Goal: Obtain resource: Download file/media

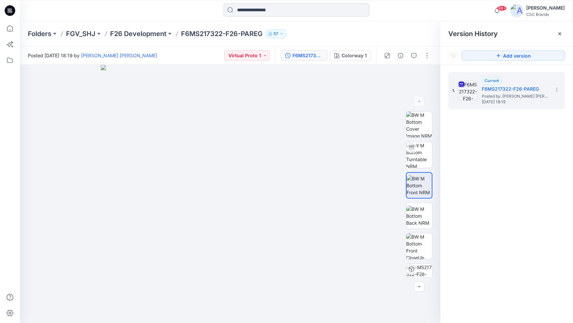
click at [262, 9] on input at bounding box center [296, 9] width 146 height 13
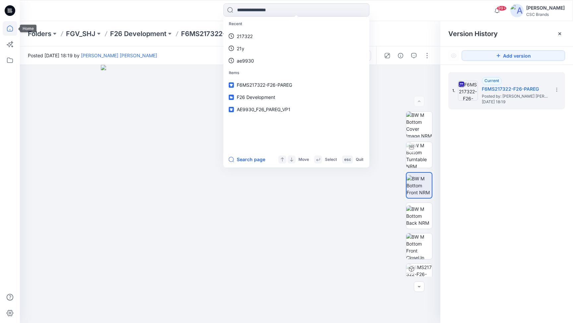
click at [7, 28] on icon at bounding box center [10, 29] width 6 height 6
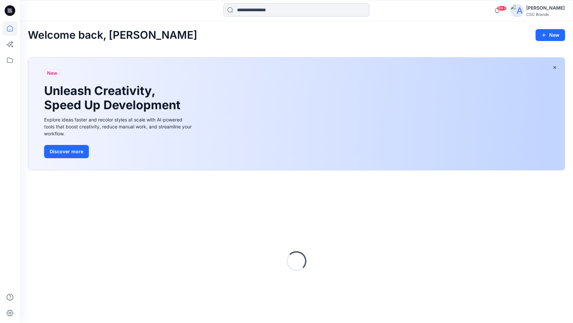
click at [266, 13] on input at bounding box center [296, 9] width 146 height 13
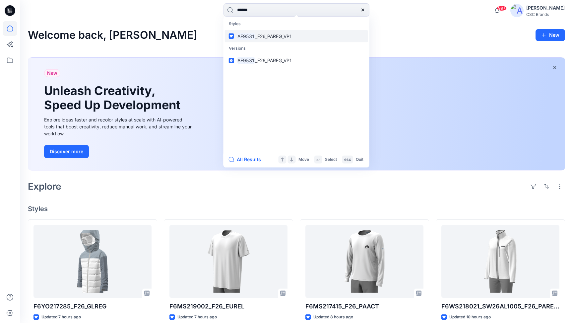
type input "******"
click at [278, 35] on span "_F26_PAREG_VP1" at bounding box center [273, 36] width 36 height 6
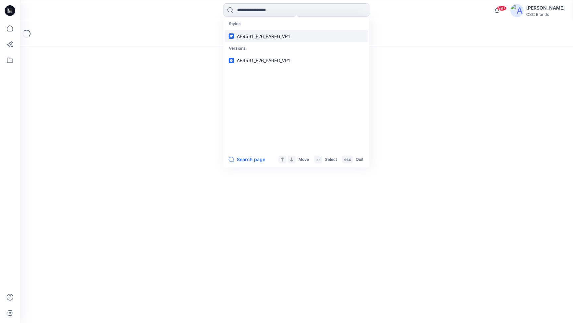
click at [278, 35] on span "AE9531_F26_PAREG_VP1" at bounding box center [263, 36] width 53 height 6
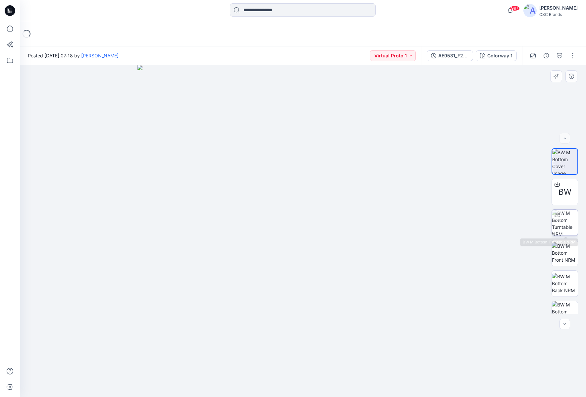
click at [564, 221] on img at bounding box center [565, 222] width 26 height 26
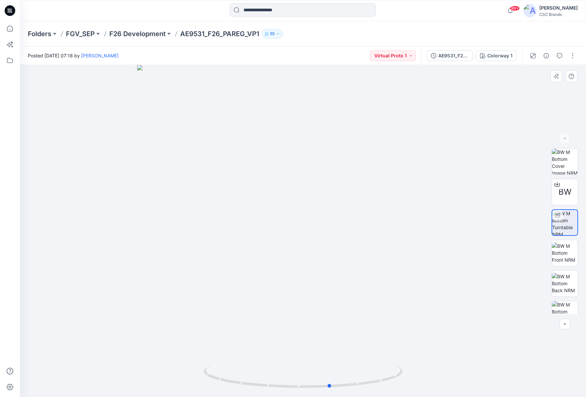
drag, startPoint x: 339, startPoint y: 240, endPoint x: 368, endPoint y: 240, distance: 28.2
click at [368, 240] on div at bounding box center [303, 231] width 566 height 332
click at [564, 184] on div "BW" at bounding box center [565, 192] width 27 height 27
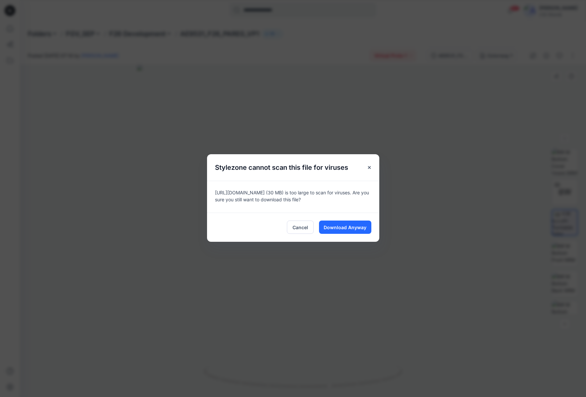
click at [338, 227] on span "Download Anyway" at bounding box center [345, 227] width 43 height 7
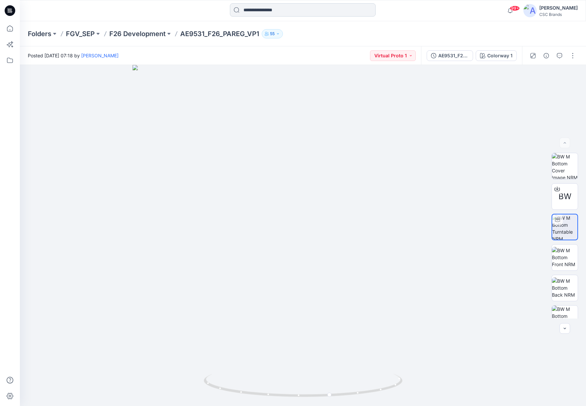
click at [280, 13] on input at bounding box center [303, 9] width 146 height 13
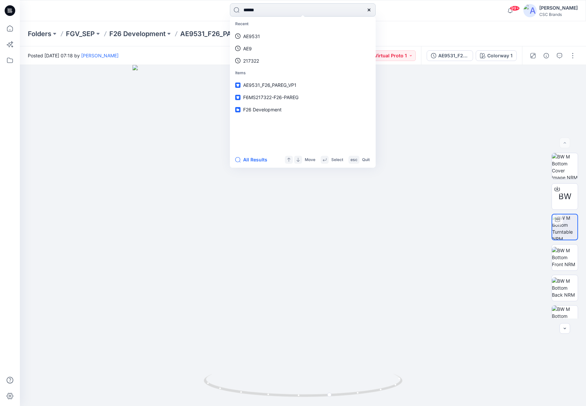
type input "******"
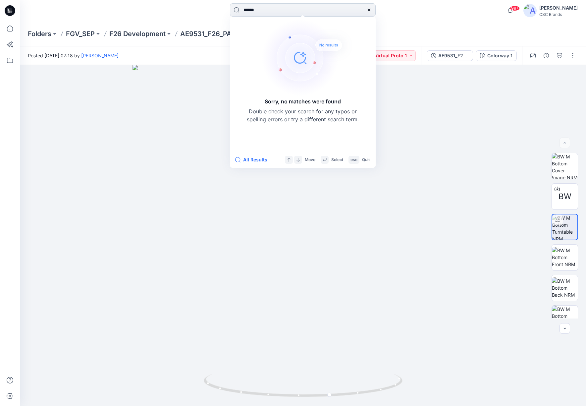
drag, startPoint x: 303, startPoint y: 8, endPoint x: 294, endPoint y: 12, distance: 9.2
click at [296, 11] on input "******" at bounding box center [303, 9] width 146 height 13
click at [50, 34] on p "Folders" at bounding box center [40, 33] width 24 height 9
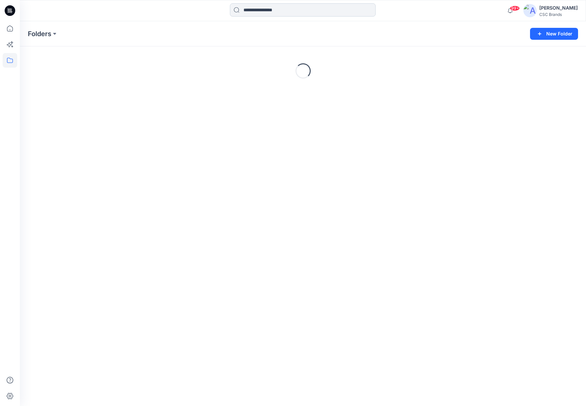
click at [288, 11] on input at bounding box center [303, 9] width 146 height 13
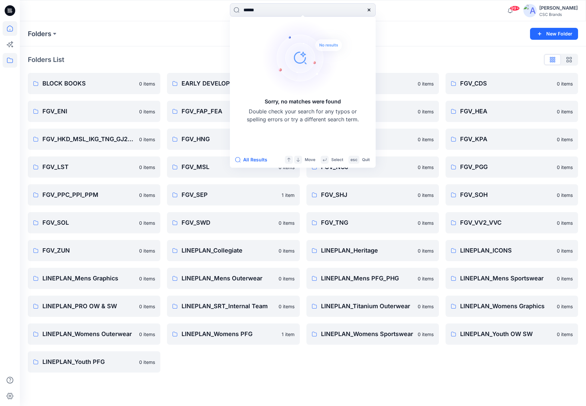
type input "******"
click at [8, 31] on icon at bounding box center [10, 29] width 6 height 6
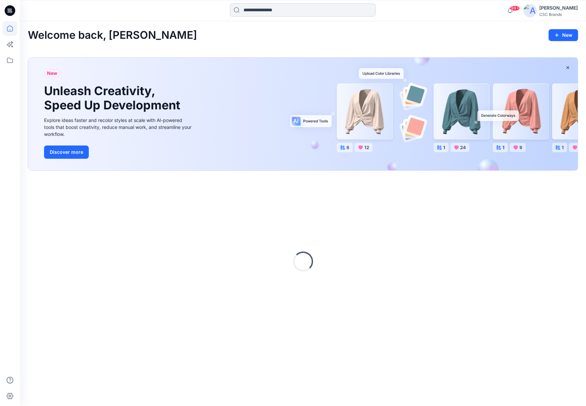
click at [285, 11] on input at bounding box center [303, 9] width 146 height 13
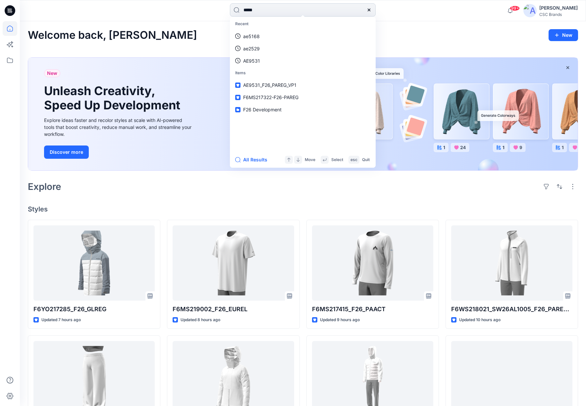
type input "******"
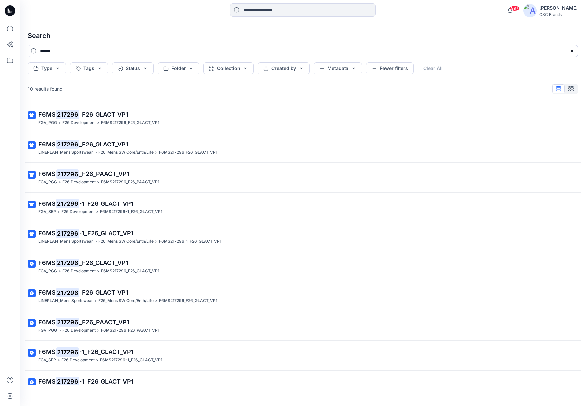
click at [107, 318] on p "F6MS 217296 _F26_PAACT_VP1" at bounding box center [302, 322] width 528 height 9
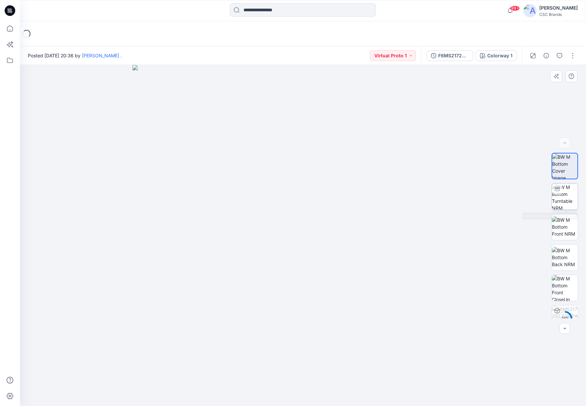
click at [572, 197] on img at bounding box center [565, 197] width 26 height 26
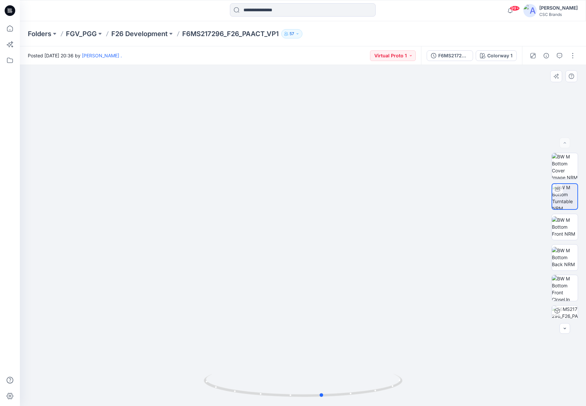
drag, startPoint x: 287, startPoint y: 226, endPoint x: 317, endPoint y: 218, distance: 30.8
click at [317, 218] on div at bounding box center [303, 235] width 566 height 341
click at [282, 13] on input at bounding box center [303, 9] width 146 height 13
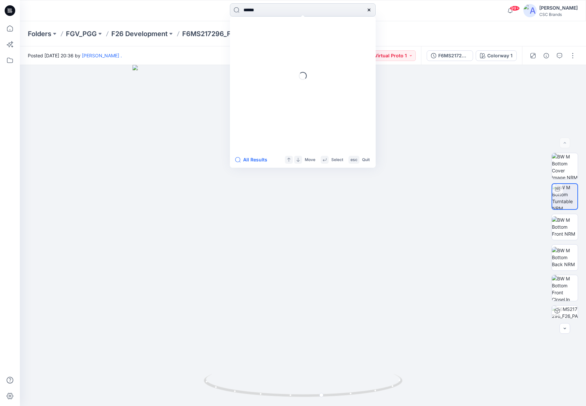
type input "******"
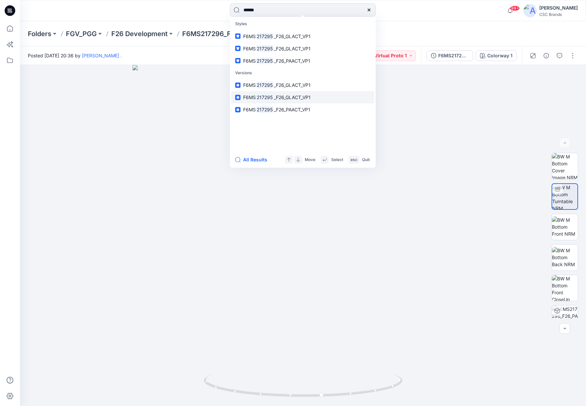
click at [310, 102] on link "F6MS 217295 _F26_GLACT_VP1" at bounding box center [302, 97] width 143 height 12
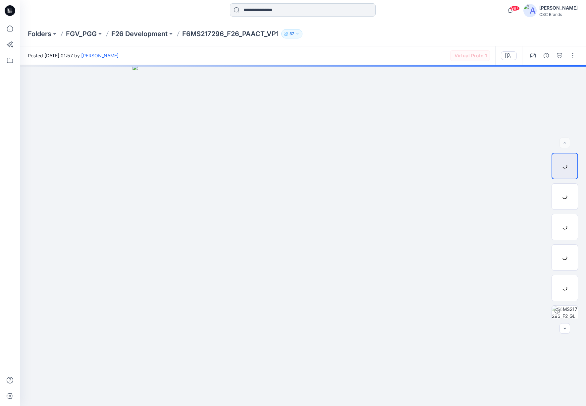
click at [286, 18] on div at bounding box center [303, 10] width 146 height 15
click at [292, 8] on input at bounding box center [303, 9] width 146 height 13
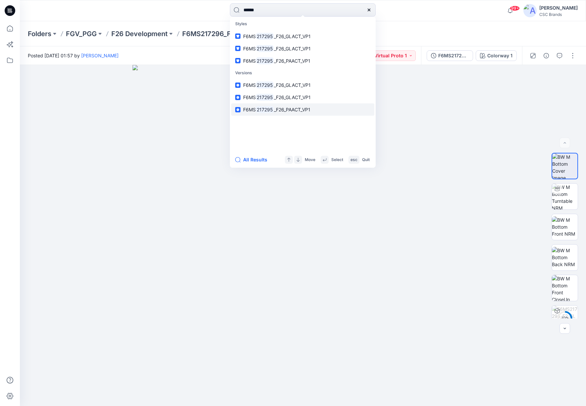
type input "******"
click at [277, 109] on span "_F26_PAACT_VP1" at bounding box center [292, 110] width 36 height 6
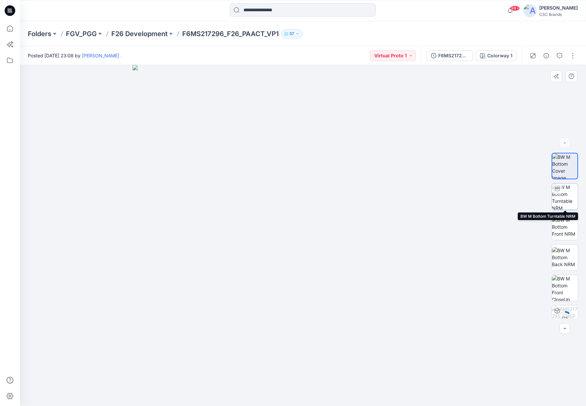
click at [562, 196] on img at bounding box center [565, 197] width 26 height 26
drag, startPoint x: 340, startPoint y: 252, endPoint x: 346, endPoint y: 254, distance: 5.9
click at [346, 254] on div at bounding box center [303, 235] width 566 height 341
click at [252, 9] on input at bounding box center [303, 9] width 146 height 13
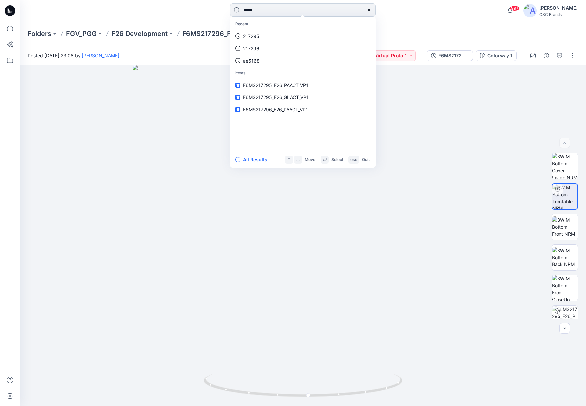
type input "******"
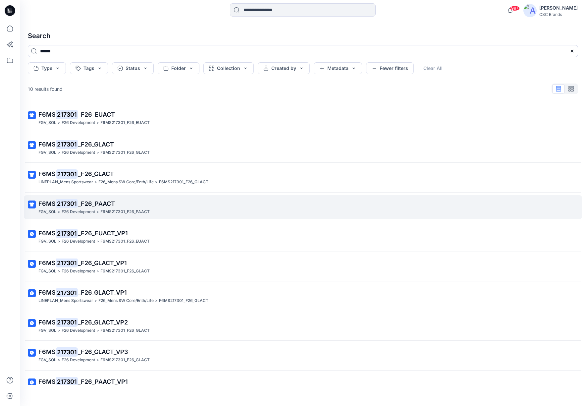
click at [97, 203] on span "_F26_PAACT" at bounding box center [96, 203] width 37 height 7
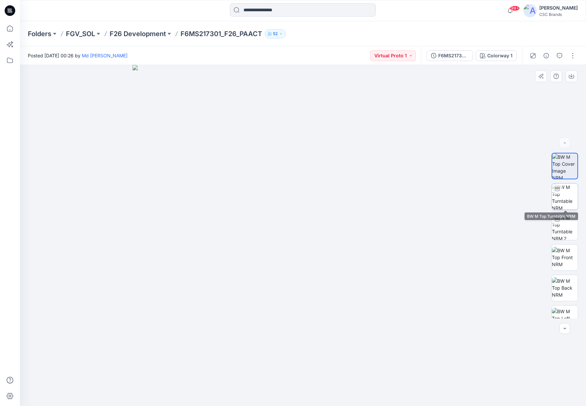
click at [565, 196] on img at bounding box center [565, 197] width 26 height 26
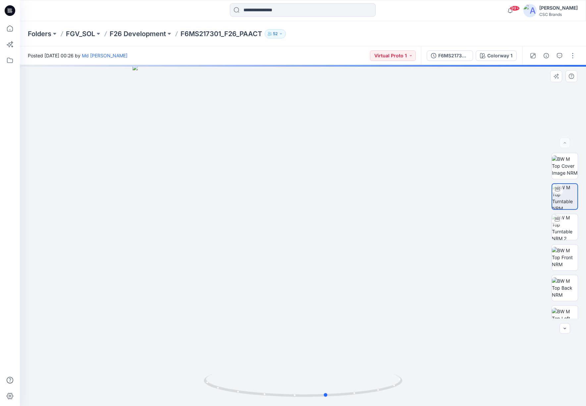
drag, startPoint x: 327, startPoint y: 275, endPoint x: 152, endPoint y: 270, distance: 175.4
click at [152, 270] on div at bounding box center [303, 235] width 566 height 341
click at [566, 229] on img at bounding box center [565, 227] width 26 height 26
drag, startPoint x: 309, startPoint y: 255, endPoint x: 348, endPoint y: 260, distance: 39.4
click at [348, 260] on div at bounding box center [303, 235] width 566 height 341
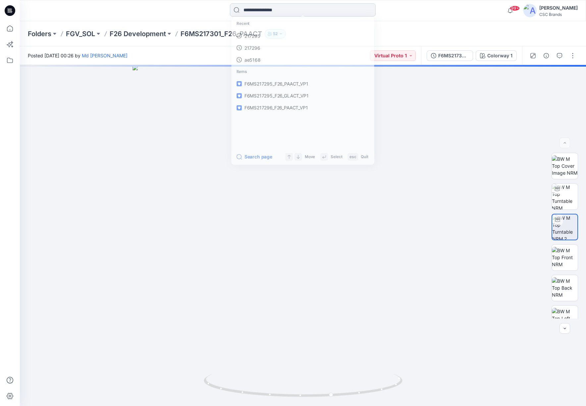
click at [256, 12] on input at bounding box center [303, 9] width 146 height 13
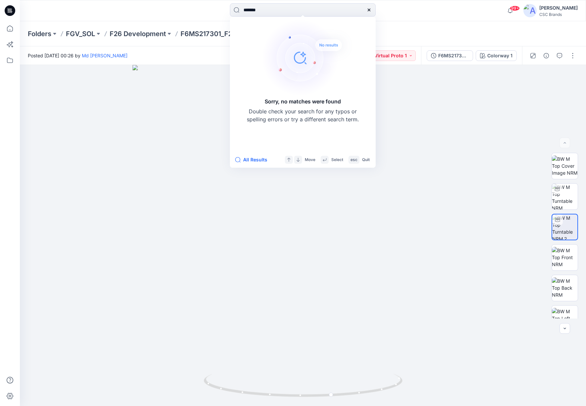
drag, startPoint x: 275, startPoint y: 12, endPoint x: 210, endPoint y: 6, distance: 64.9
click at [210, 6] on div "******* Sorry, no matches were found Double check your search for any typos or …" at bounding box center [302, 10] width 283 height 15
type input "******"
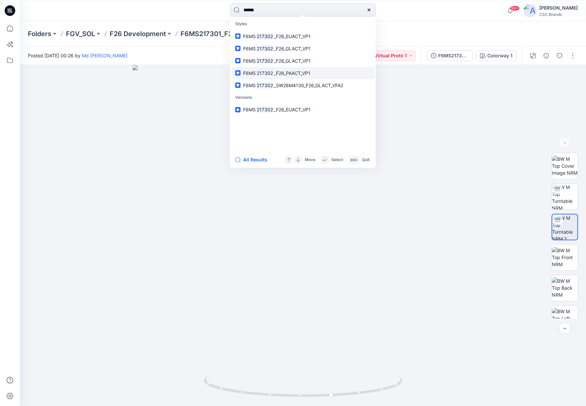
click at [283, 76] on p "F6MS 217302 _F26_PAACT_VP1" at bounding box center [276, 73] width 67 height 7
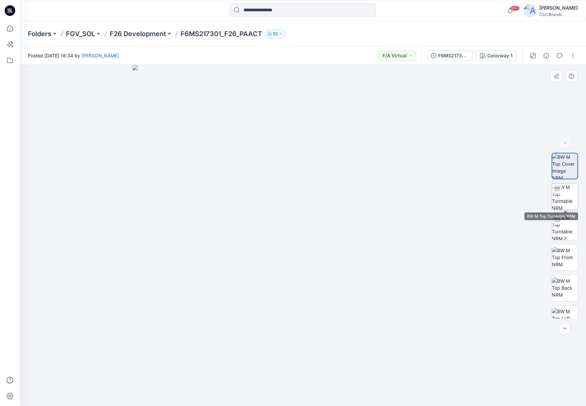
click at [567, 195] on img at bounding box center [565, 197] width 26 height 26
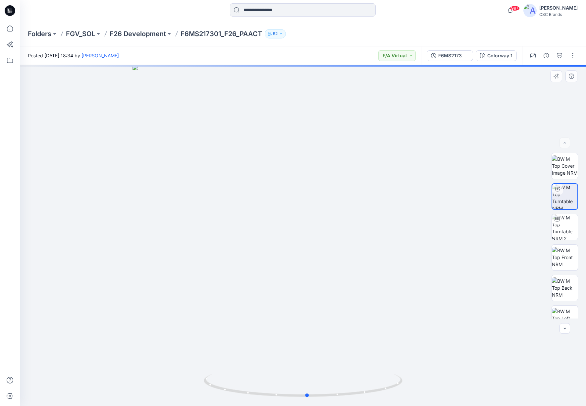
drag, startPoint x: 305, startPoint y: 269, endPoint x: 309, endPoint y: 264, distance: 6.6
click at [309, 264] on div at bounding box center [303, 235] width 566 height 341
click at [569, 227] on img at bounding box center [565, 227] width 26 height 26
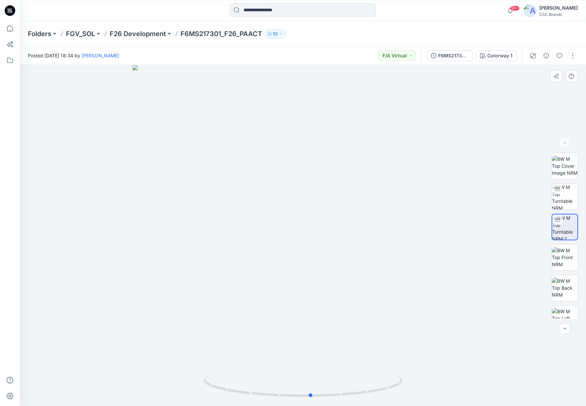
drag, startPoint x: 307, startPoint y: 245, endPoint x: 333, endPoint y: 245, distance: 26.2
click at [333, 245] on div at bounding box center [303, 235] width 566 height 341
click at [561, 261] on img at bounding box center [565, 257] width 26 height 21
click at [566, 229] on img at bounding box center [565, 227] width 26 height 26
drag, startPoint x: 342, startPoint y: 269, endPoint x: 360, endPoint y: 266, distance: 18.7
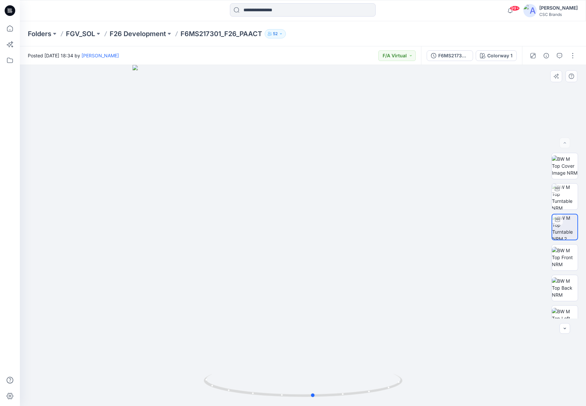
click at [360, 266] on div at bounding box center [303, 235] width 566 height 341
click at [572, 263] on img at bounding box center [565, 257] width 26 height 21
click at [261, 8] on input at bounding box center [303, 9] width 146 height 13
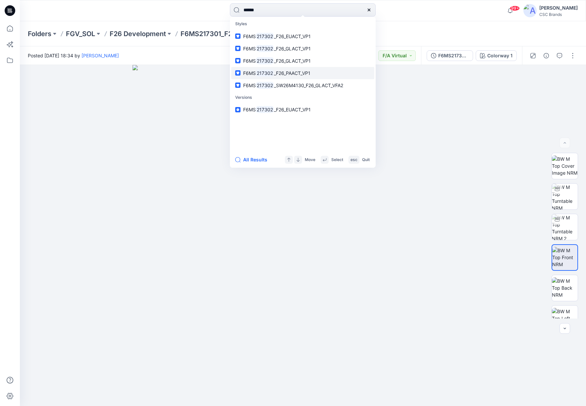
type input "******"
click at [289, 74] on span "_F26_PAACT_VP1" at bounding box center [292, 73] width 36 height 6
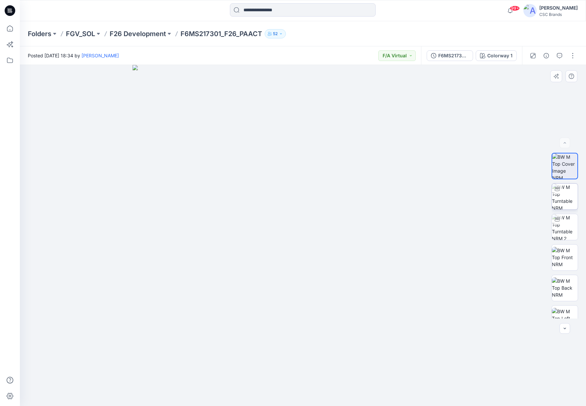
click at [569, 204] on img at bounding box center [565, 197] width 26 height 26
drag, startPoint x: 291, startPoint y: 275, endPoint x: 287, endPoint y: 271, distance: 4.9
click at [213, 270] on div at bounding box center [303, 235] width 566 height 341
click at [285, 13] on input at bounding box center [303, 9] width 146 height 13
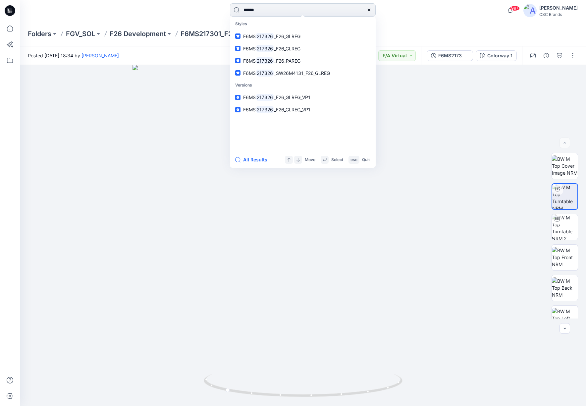
type input "******"
click at [289, 61] on span "_F26_PAREG" at bounding box center [287, 61] width 27 height 6
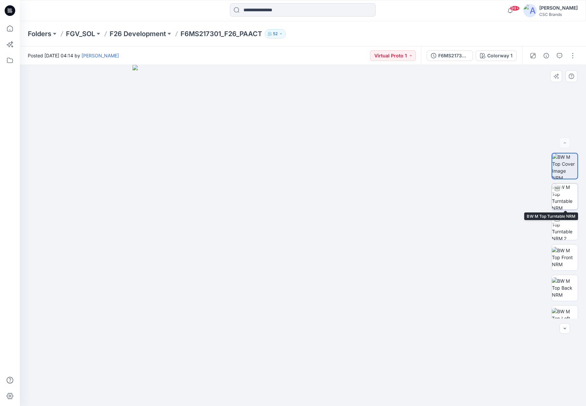
click at [569, 199] on img at bounding box center [565, 197] width 26 height 26
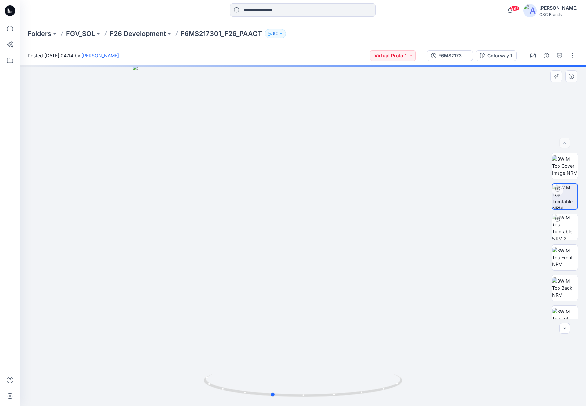
drag, startPoint x: 290, startPoint y: 270, endPoint x: 263, endPoint y: 269, distance: 27.8
click at [263, 269] on div at bounding box center [303, 235] width 566 height 341
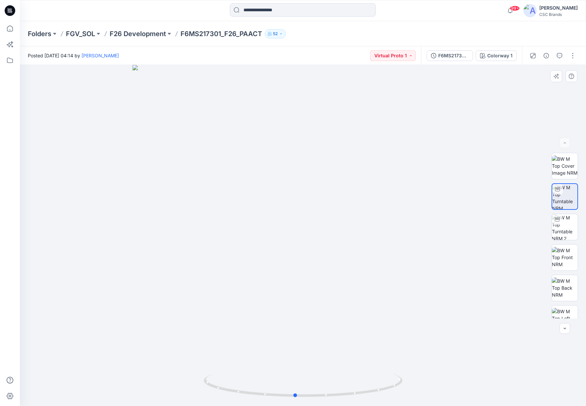
drag, startPoint x: 350, startPoint y: 283, endPoint x: 373, endPoint y: 275, distance: 24.4
click at [373, 275] on div at bounding box center [303, 235] width 566 height 341
drag, startPoint x: 563, startPoint y: 254, endPoint x: 550, endPoint y: 258, distance: 13.4
click at [563, 254] on img at bounding box center [565, 257] width 26 height 21
drag, startPoint x: 559, startPoint y: 227, endPoint x: 481, endPoint y: 262, distance: 86.1
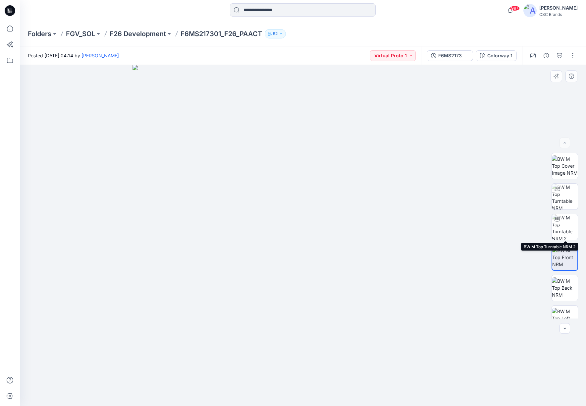
click at [559, 227] on img at bounding box center [565, 227] width 26 height 26
click at [258, 15] on input at bounding box center [303, 9] width 146 height 13
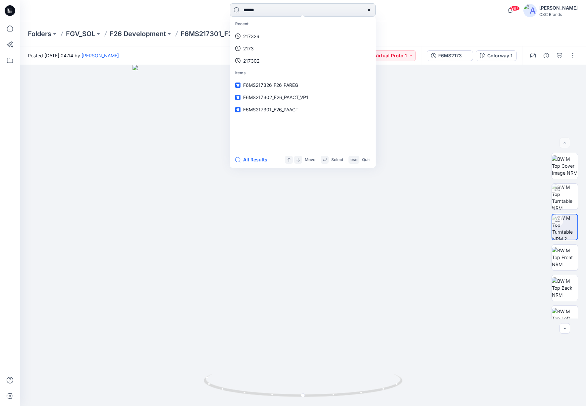
type input "******"
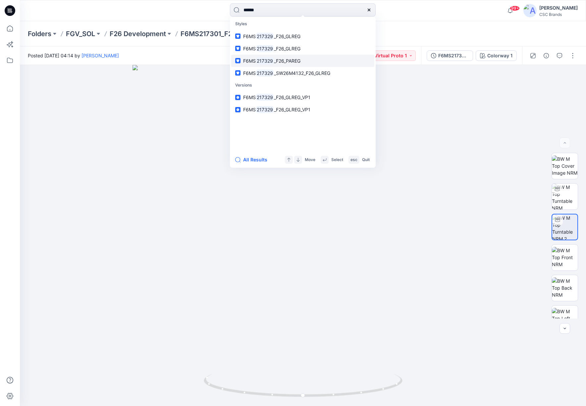
click at [289, 58] on span "_F26_PAREG" at bounding box center [287, 61] width 27 height 6
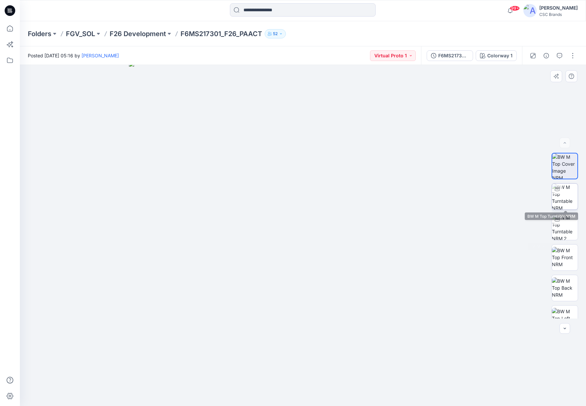
click at [567, 201] on img at bounding box center [565, 197] width 26 height 26
drag, startPoint x: 332, startPoint y: 279, endPoint x: 359, endPoint y: 272, distance: 27.5
click at [359, 272] on div at bounding box center [303, 235] width 566 height 341
